Goal: Information Seeking & Learning: Learn about a topic

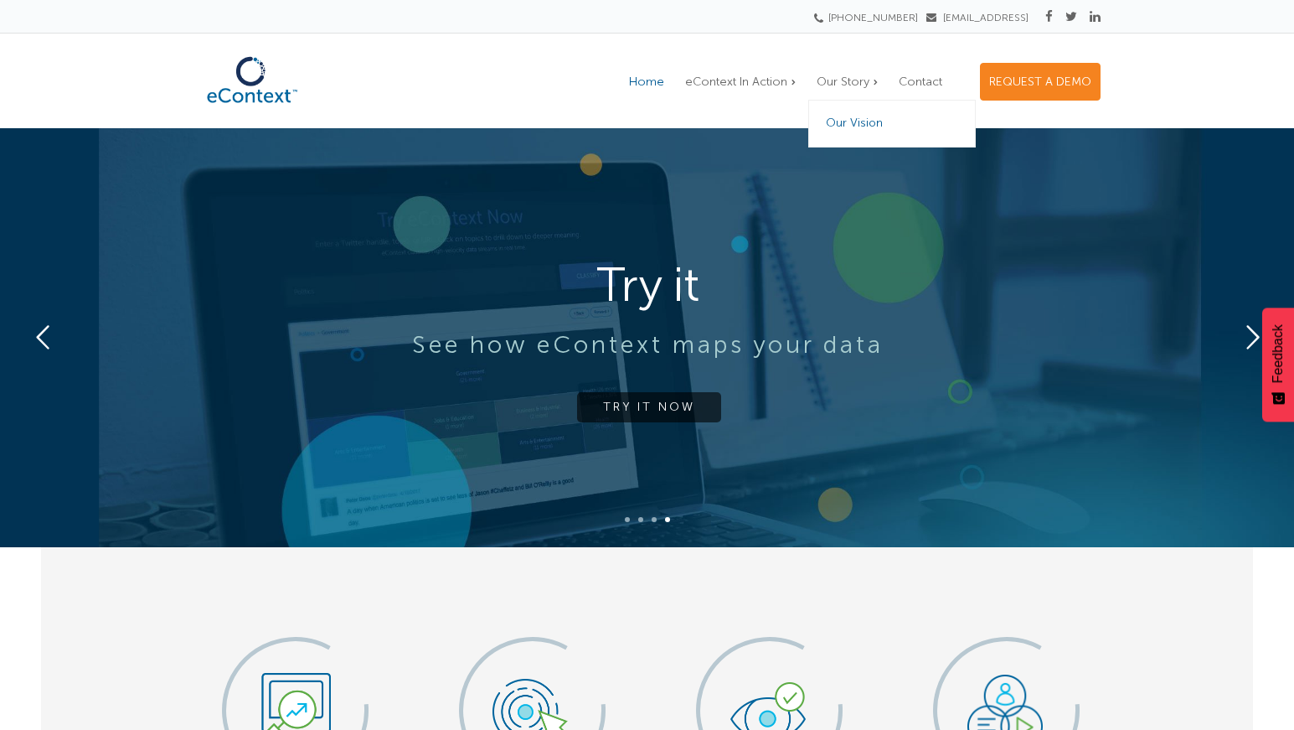
click at [869, 121] on span "Our Vision" at bounding box center [854, 123] width 57 height 14
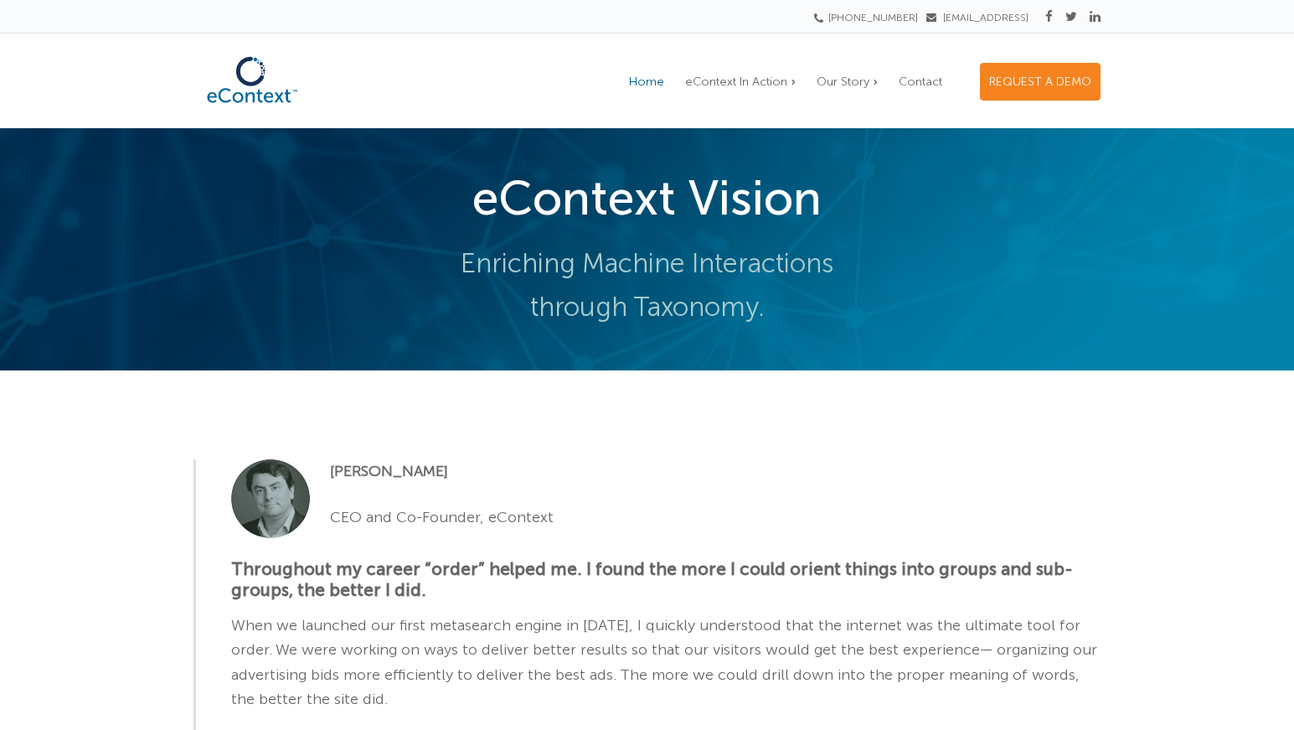
click at [661, 85] on span "Home" at bounding box center [646, 82] width 35 height 14
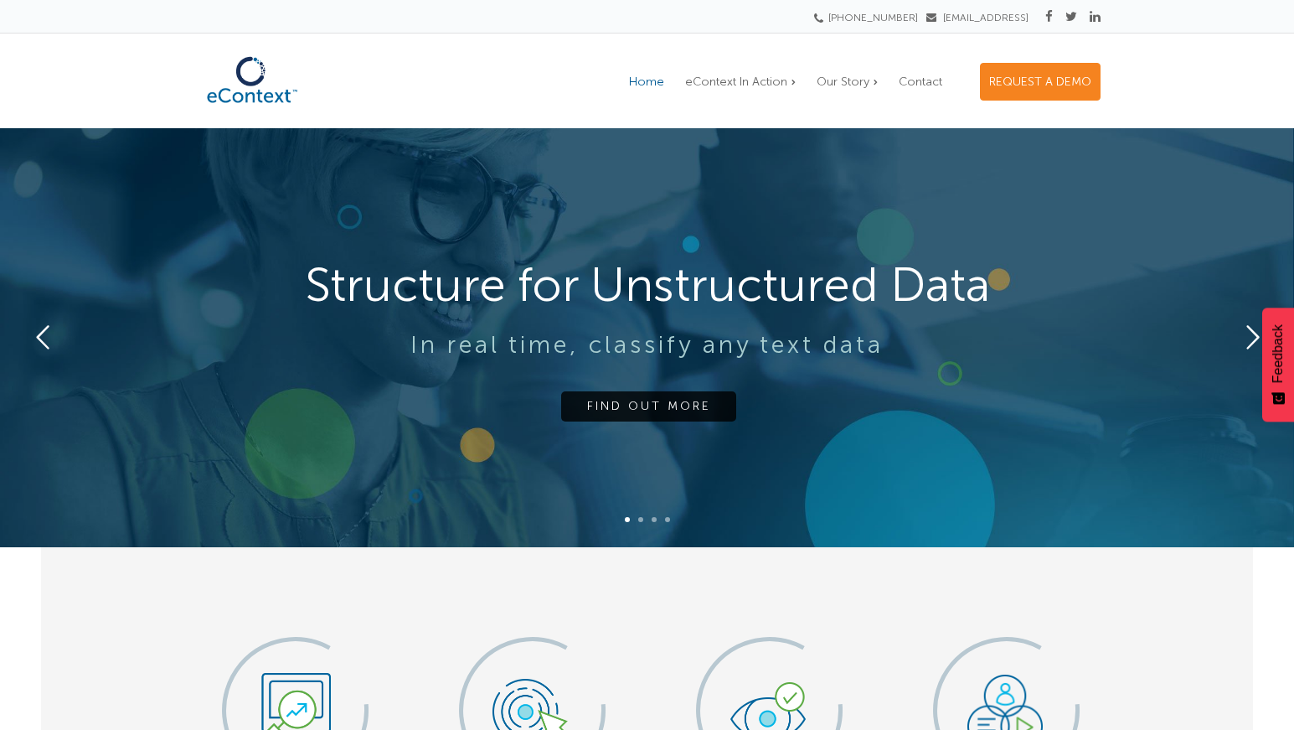
click at [784, 370] on rs-slide "Structure for Unstructured Data In real time, classify any text data FIND OUT M…" at bounding box center [647, 337] width 1294 height 419
